Goal: Browse casually

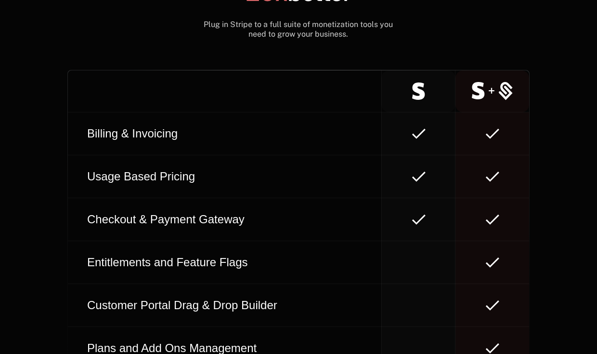
scroll to position [5975, 0]
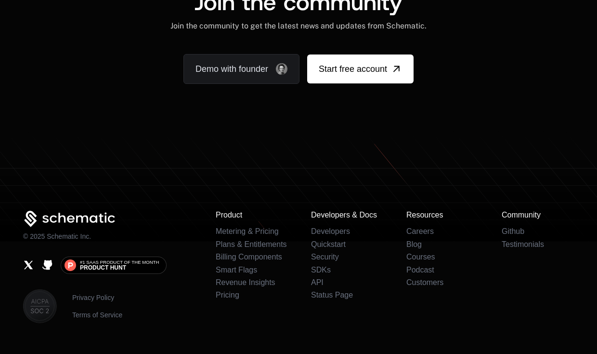
drag, startPoint x: 452, startPoint y: 291, endPoint x: 420, endPoint y: 306, distance: 36.0
click at [421, 306] on footer "© 2025 Schematic Inc. #1 SaaS Product of the Month Product Hunt Privacy Policy …" at bounding box center [298, 253] width 597 height 247
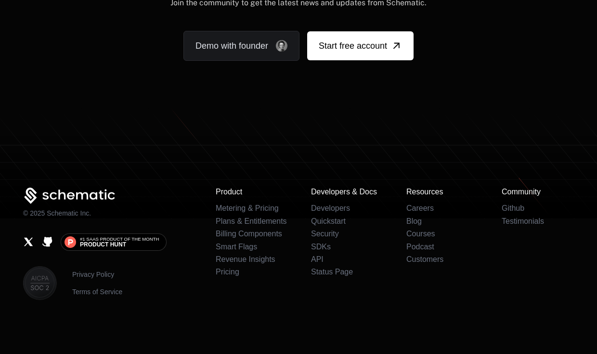
scroll to position [6008, 0]
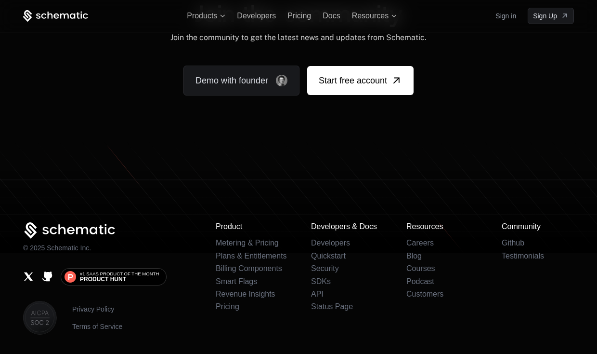
scroll to position [5908, 0]
